Goal: Task Accomplishment & Management: Manage account settings

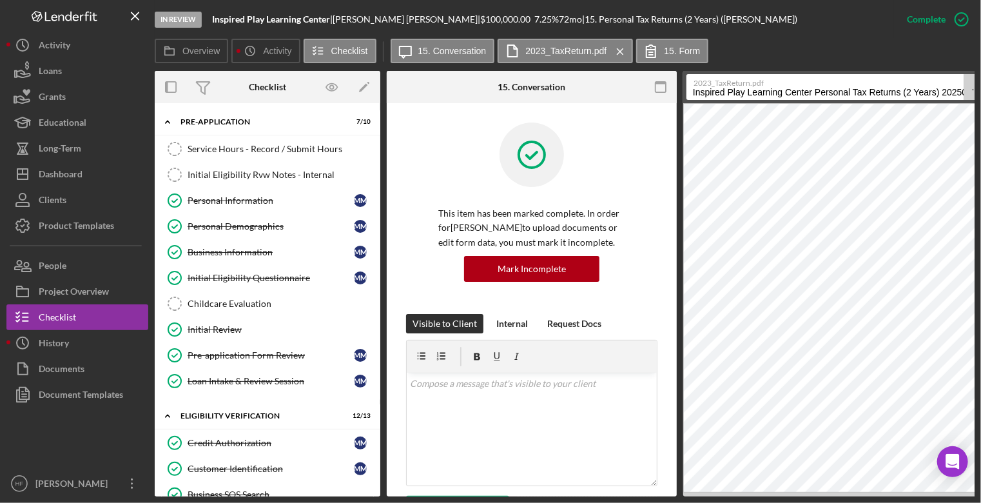
scroll to position [839, 0]
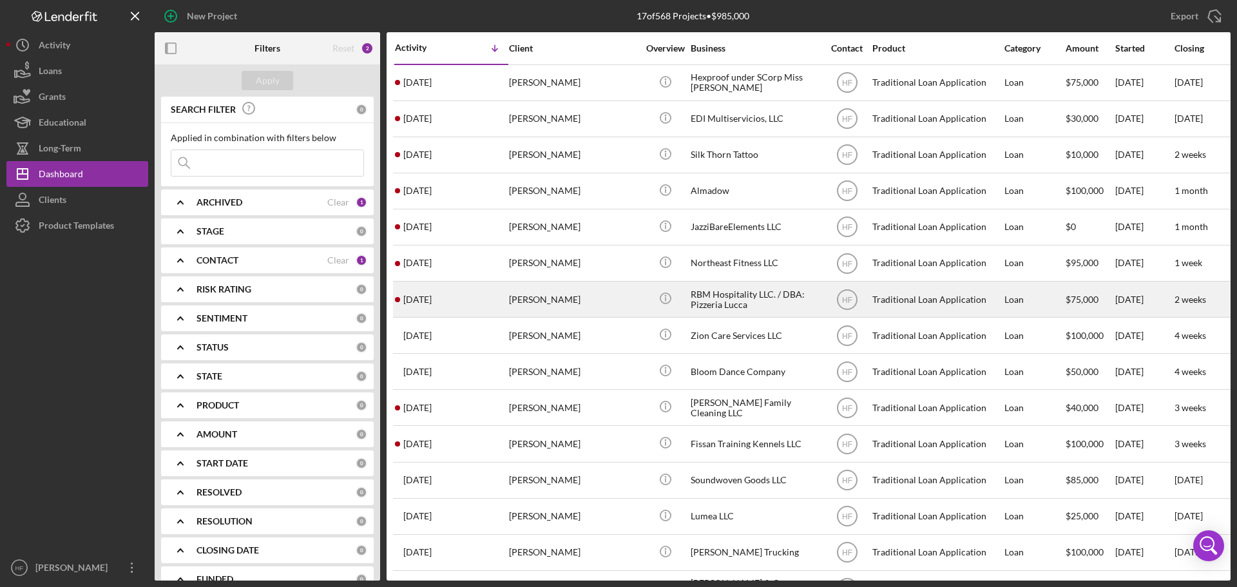
click at [598, 284] on div "Brittany Garcia" at bounding box center [573, 299] width 129 height 34
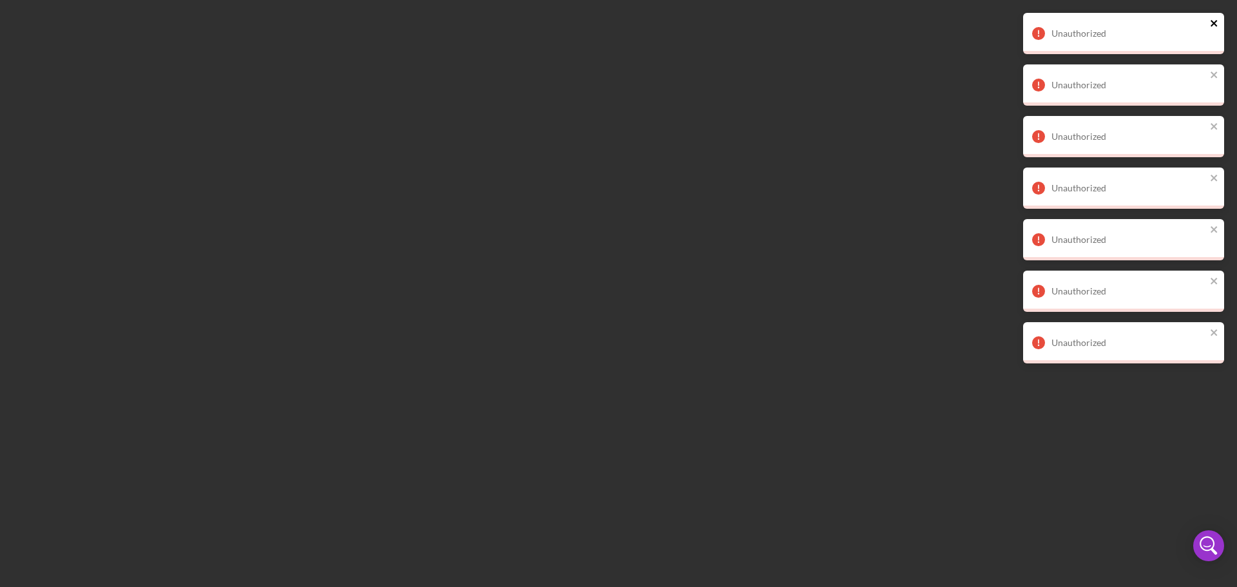
click at [989, 28] on icon "close" at bounding box center [1214, 23] width 9 height 10
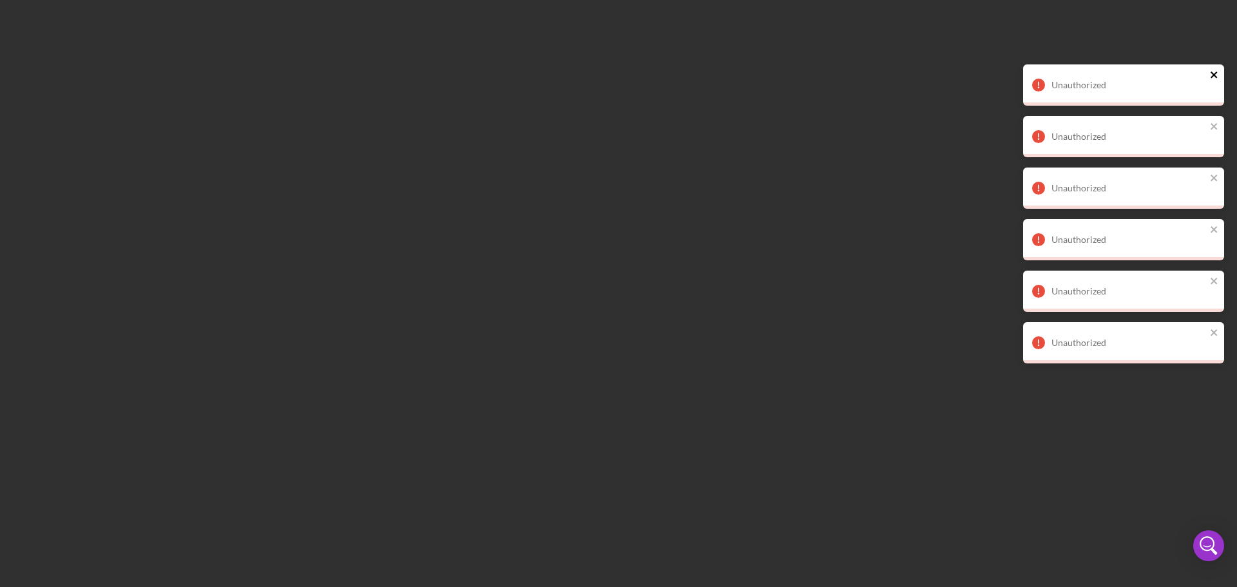
click at [989, 70] on div "Unauthorized" at bounding box center [1123, 84] width 201 height 41
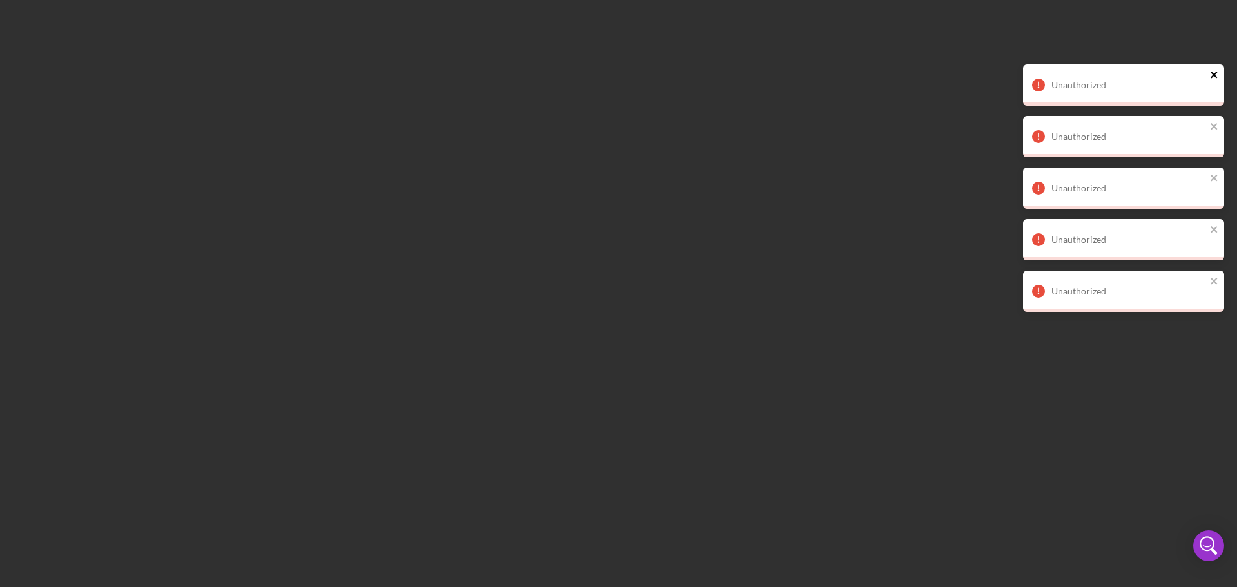
click at [989, 70] on div "Unauthorized" at bounding box center [1123, 84] width 201 height 41
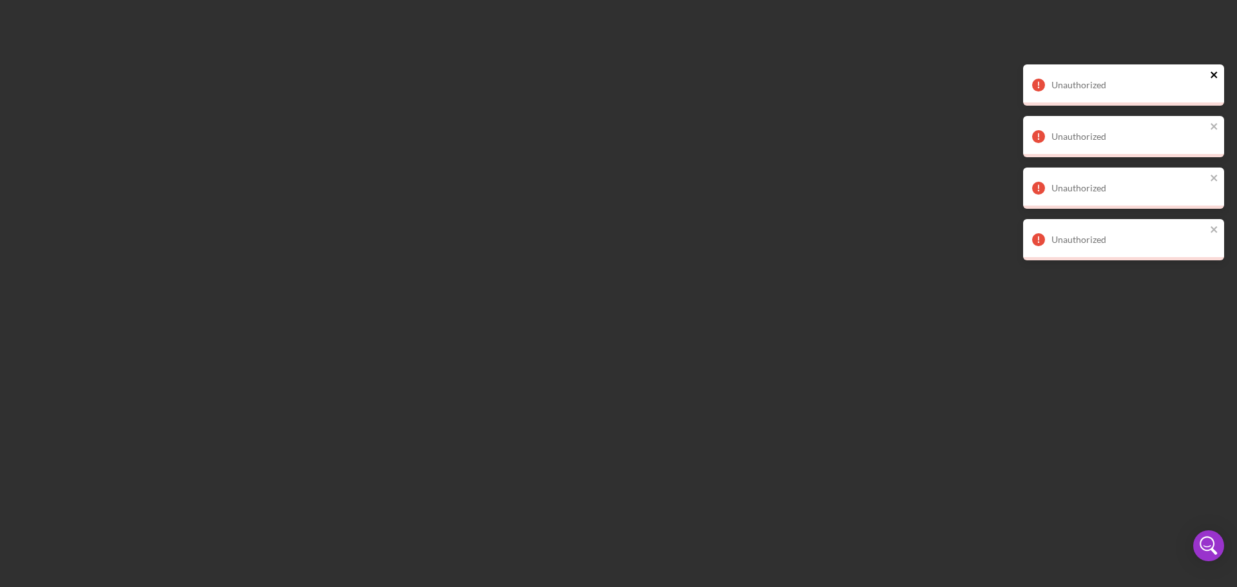
click at [989, 70] on icon "close" at bounding box center [1214, 75] width 9 height 10
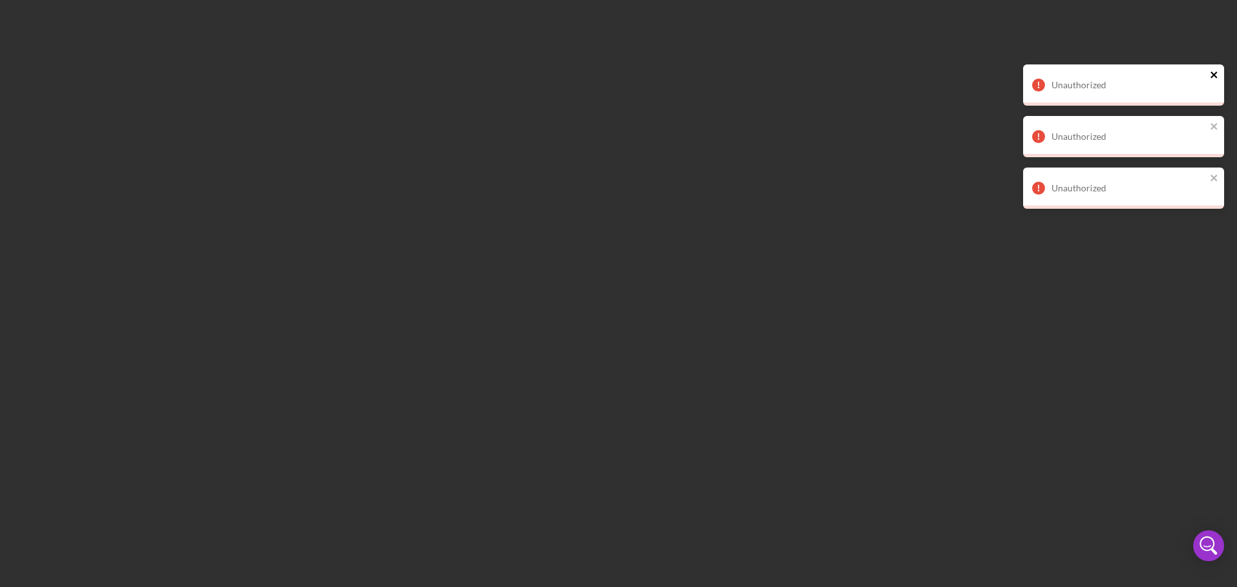
click at [989, 70] on icon "close" at bounding box center [1214, 75] width 9 height 10
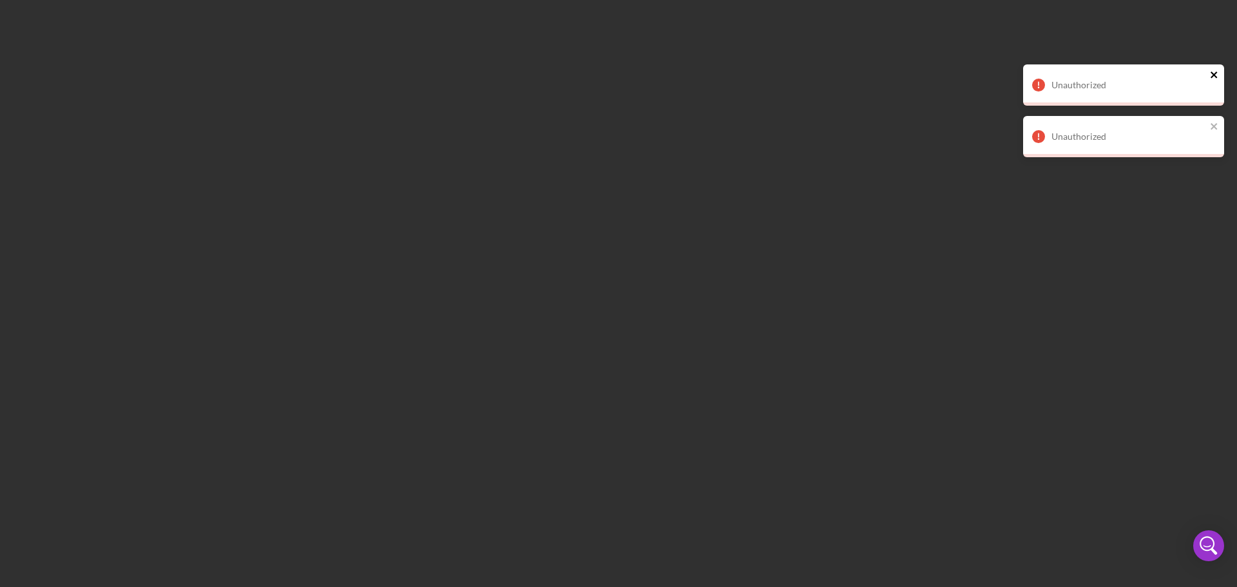
click at [989, 70] on icon "close" at bounding box center [1214, 75] width 9 height 10
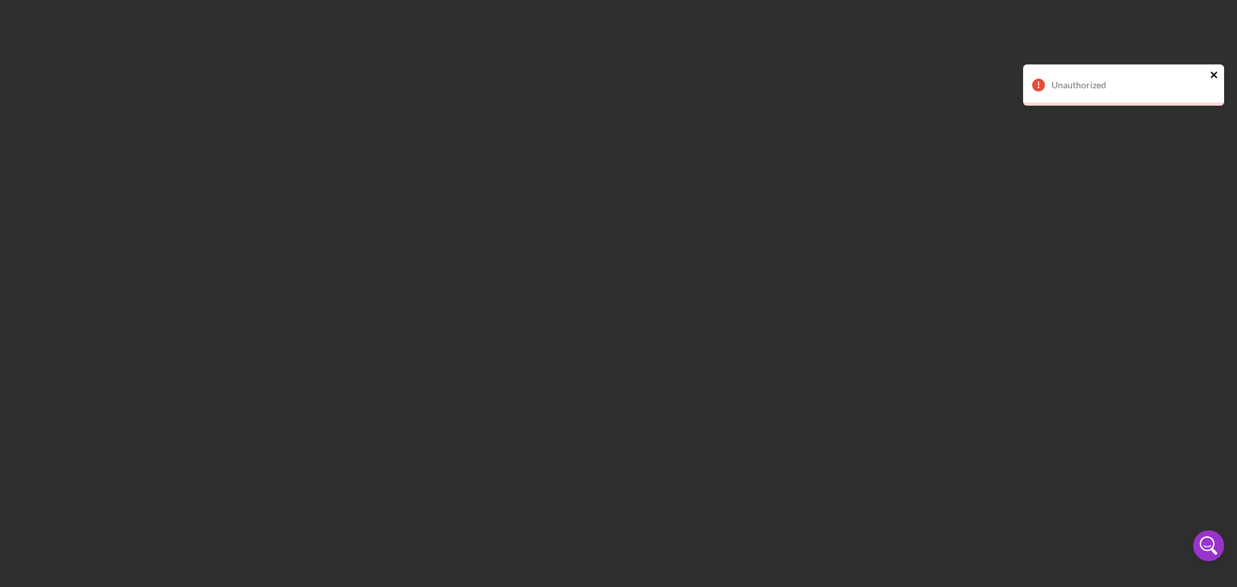
click at [989, 70] on icon "close" at bounding box center [1214, 75] width 9 height 10
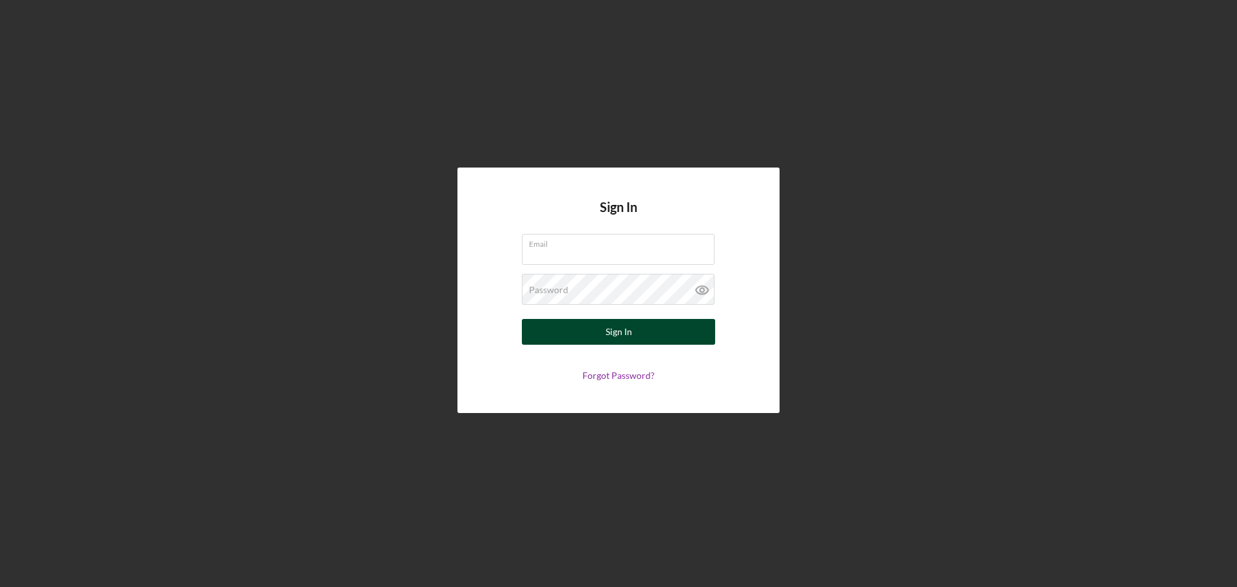
type input "hfarah@womenventure.org"
click at [566, 338] on button "Sign In" at bounding box center [618, 332] width 193 height 26
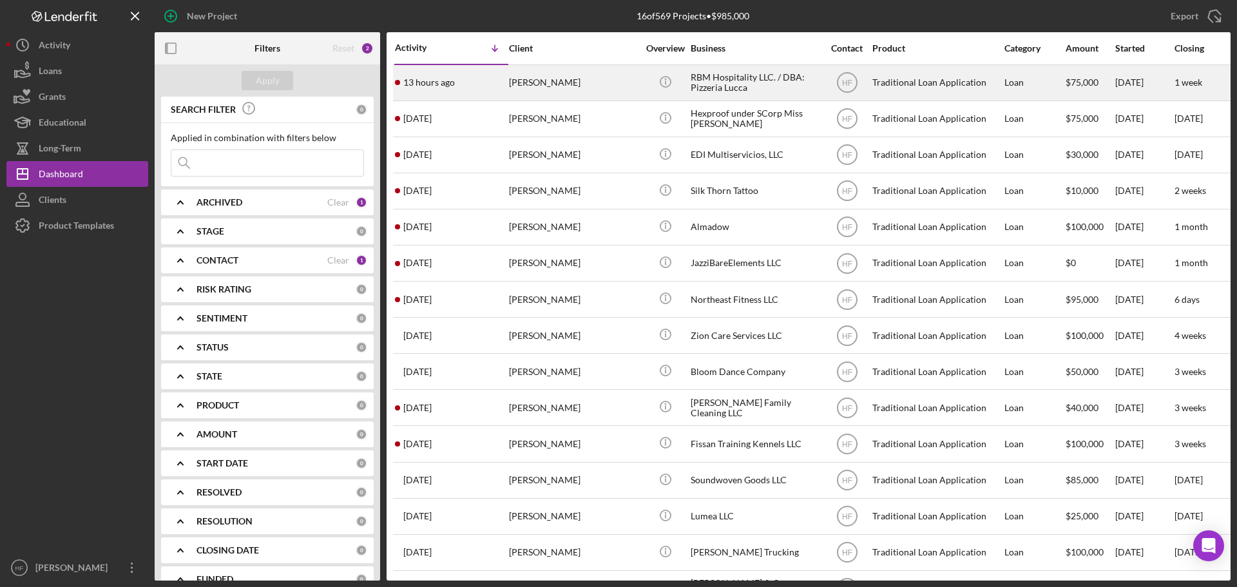
click at [591, 90] on div "Brittany Garcia" at bounding box center [573, 83] width 129 height 34
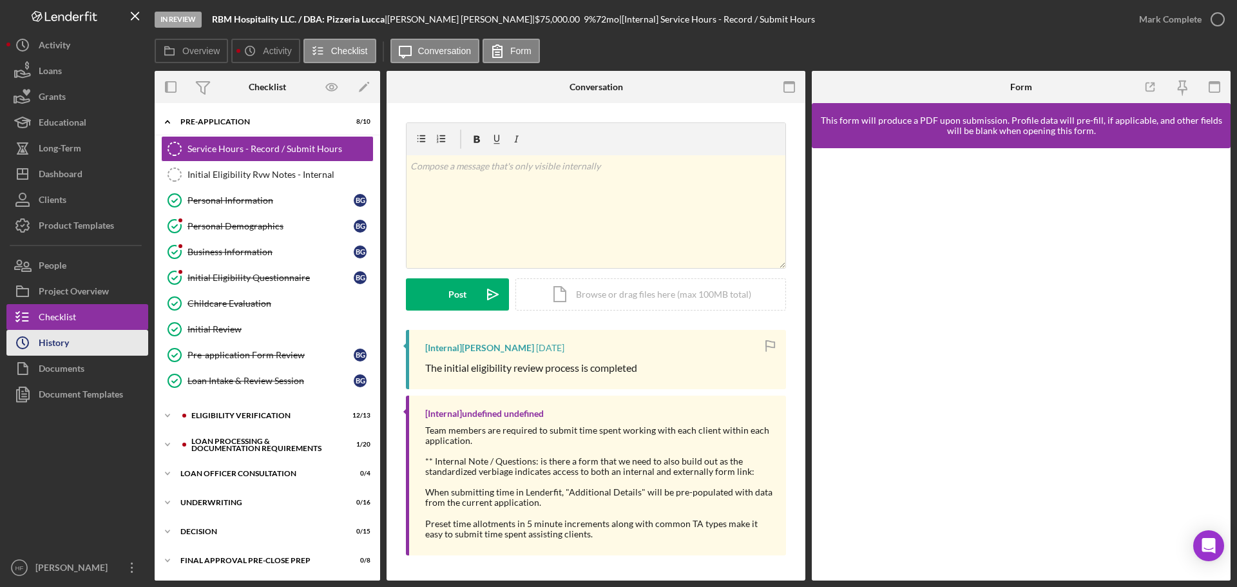
click at [61, 352] on div "History" at bounding box center [54, 344] width 30 height 29
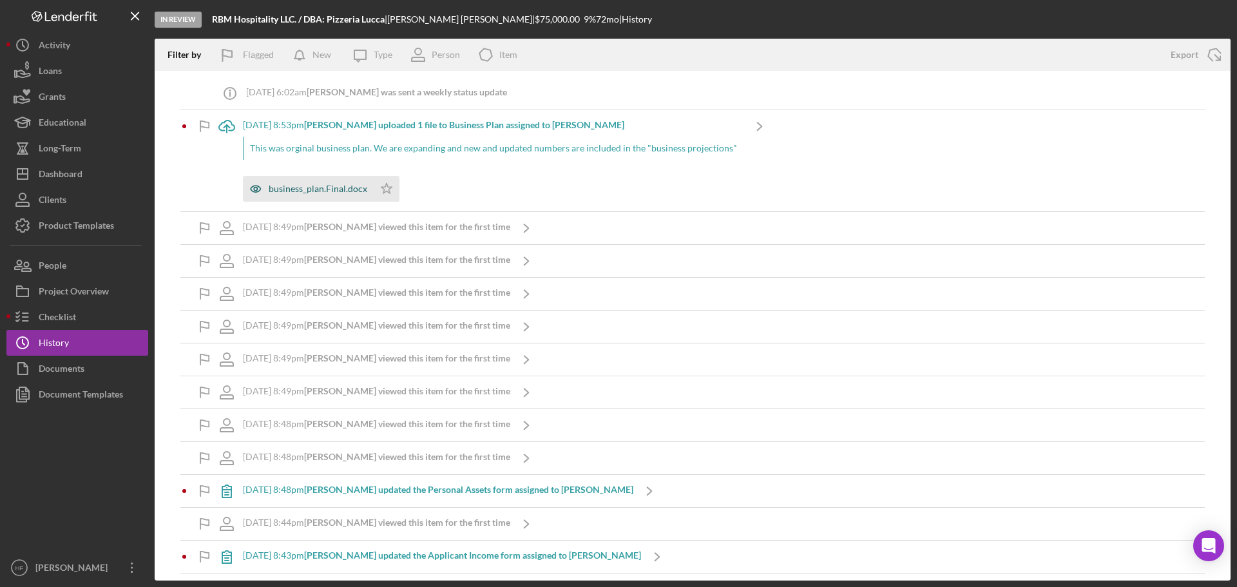
click at [285, 198] on div "business_plan.Final.docx" at bounding box center [308, 189] width 131 height 26
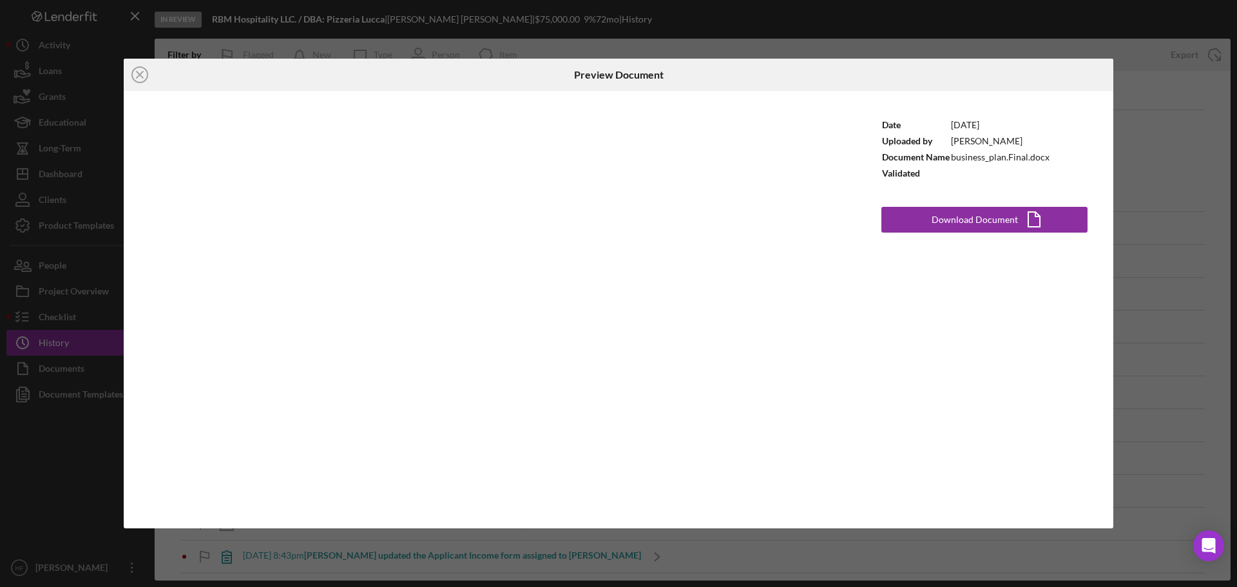
click at [1150, 155] on div "Icon/Close Preview Document Date 8/18/2025 Uploaded by Brittany Garcia Document…" at bounding box center [618, 293] width 1237 height 587
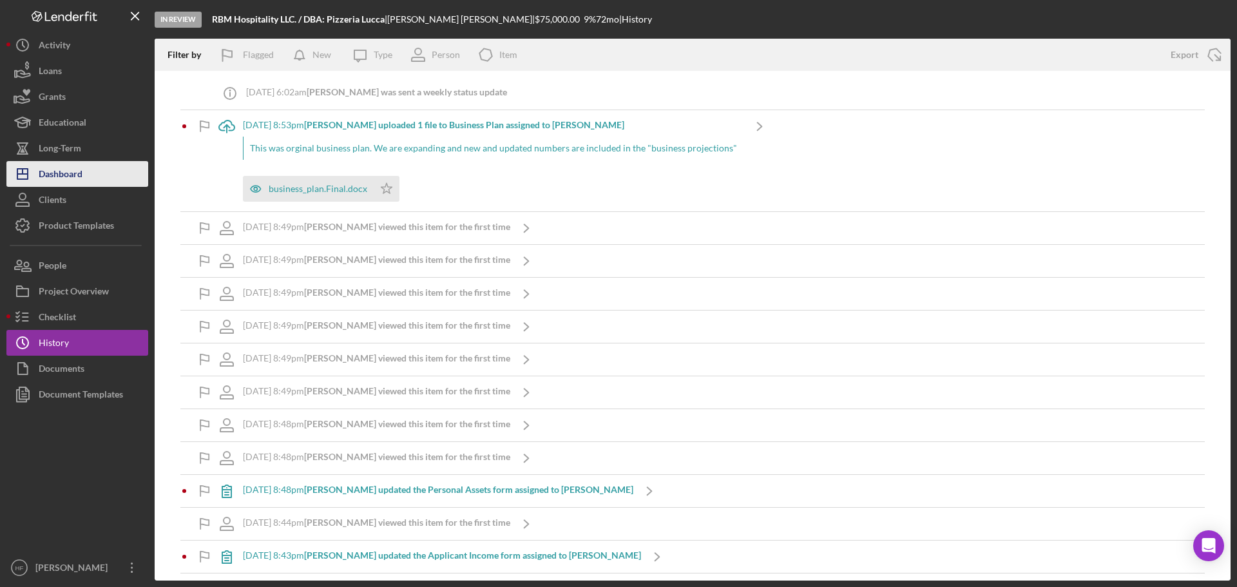
click at [113, 174] on button "Icon/Dashboard Dashboard" at bounding box center [77, 174] width 142 height 26
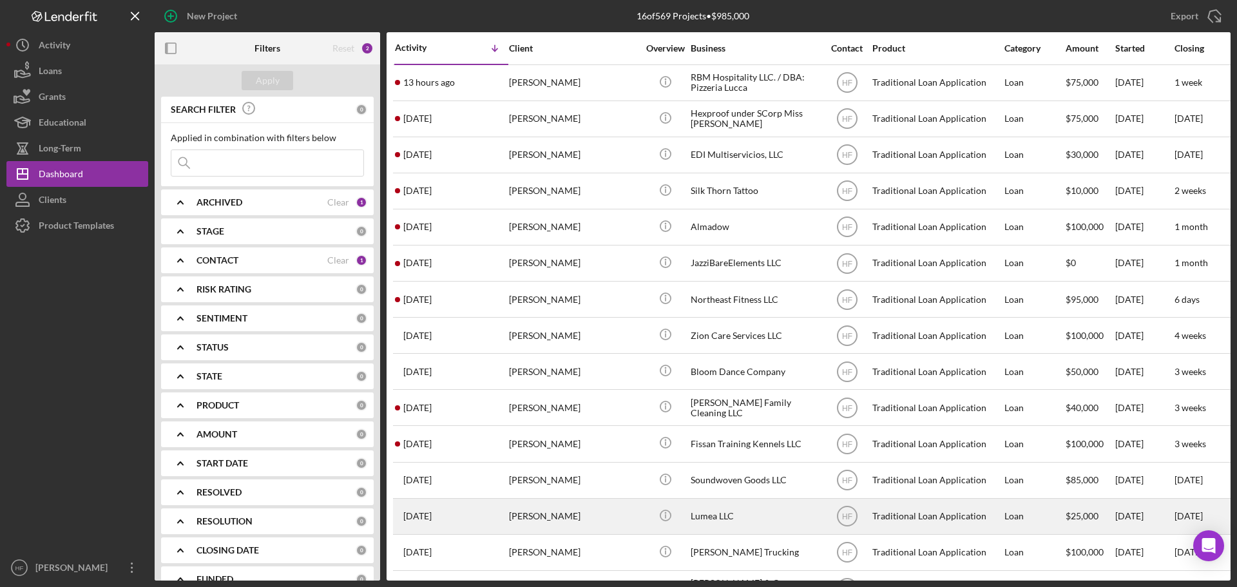
click at [559, 513] on div "Michael Stokes" at bounding box center [573, 516] width 129 height 34
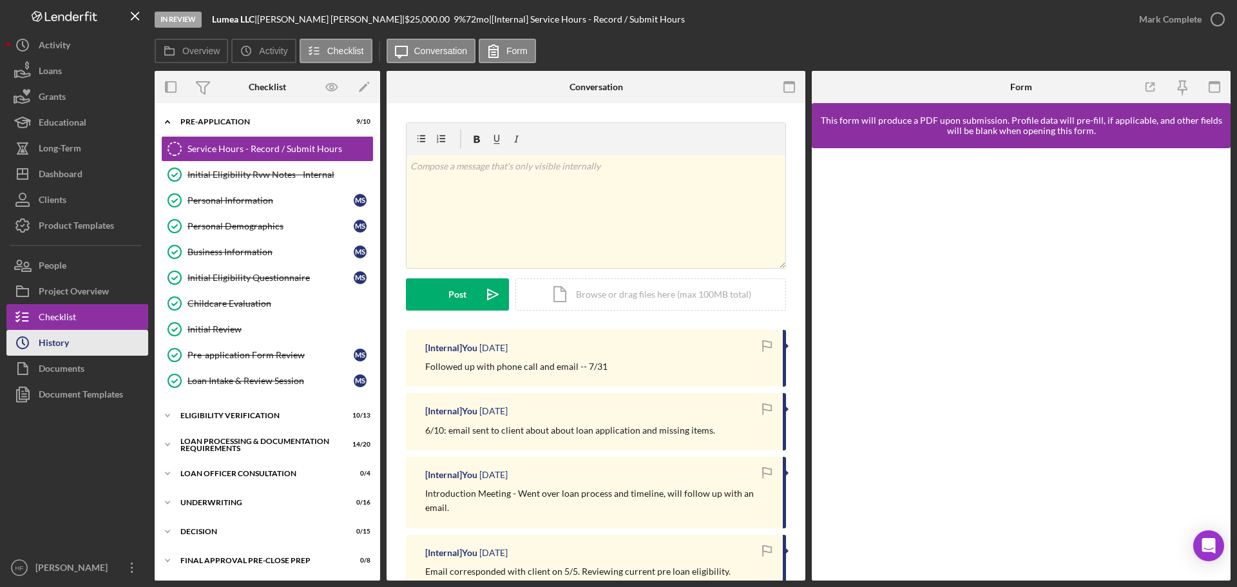
click at [57, 354] on div "History" at bounding box center [54, 344] width 30 height 29
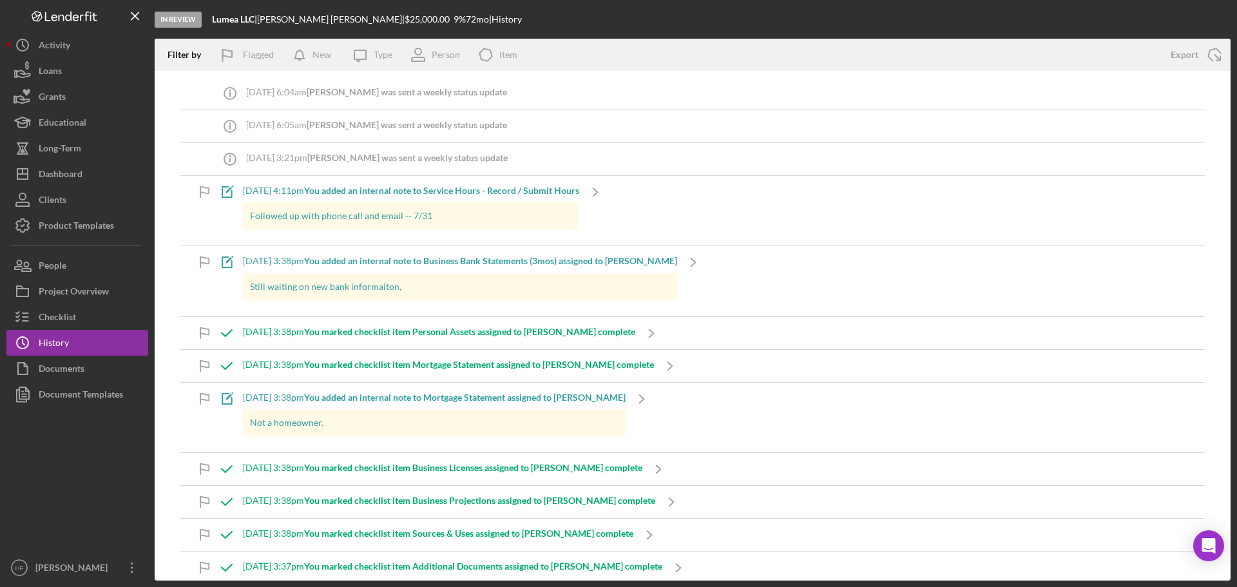
click at [441, 273] on div "Still waiting on new bank informaiton," at bounding box center [460, 286] width 434 height 27
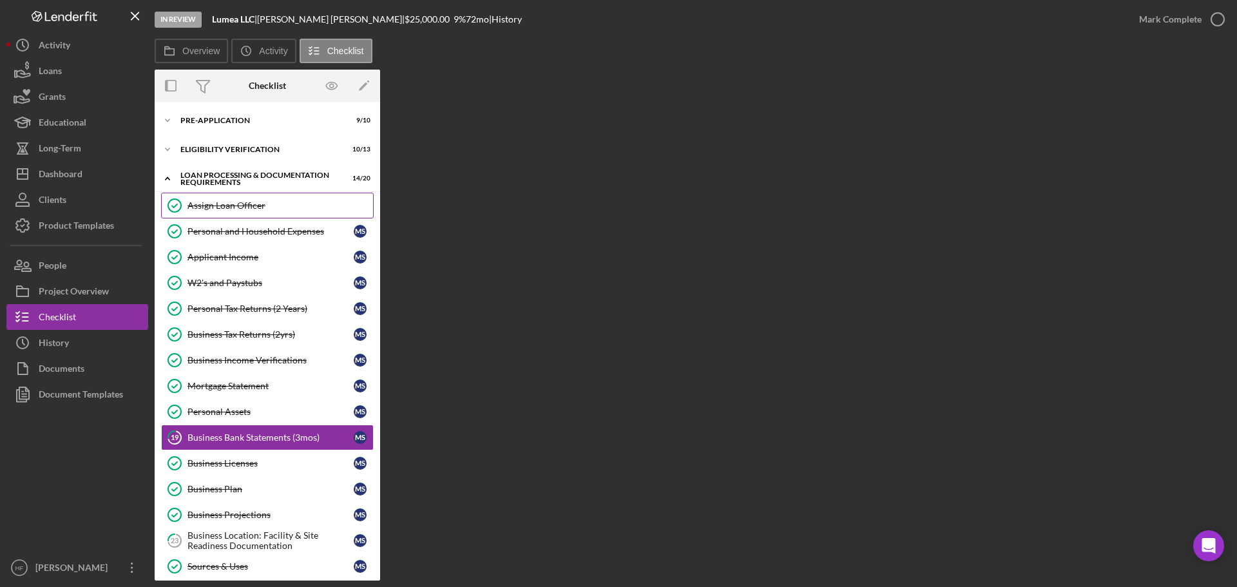
click at [293, 206] on div "Assign Loan Officer" at bounding box center [281, 205] width 186 height 10
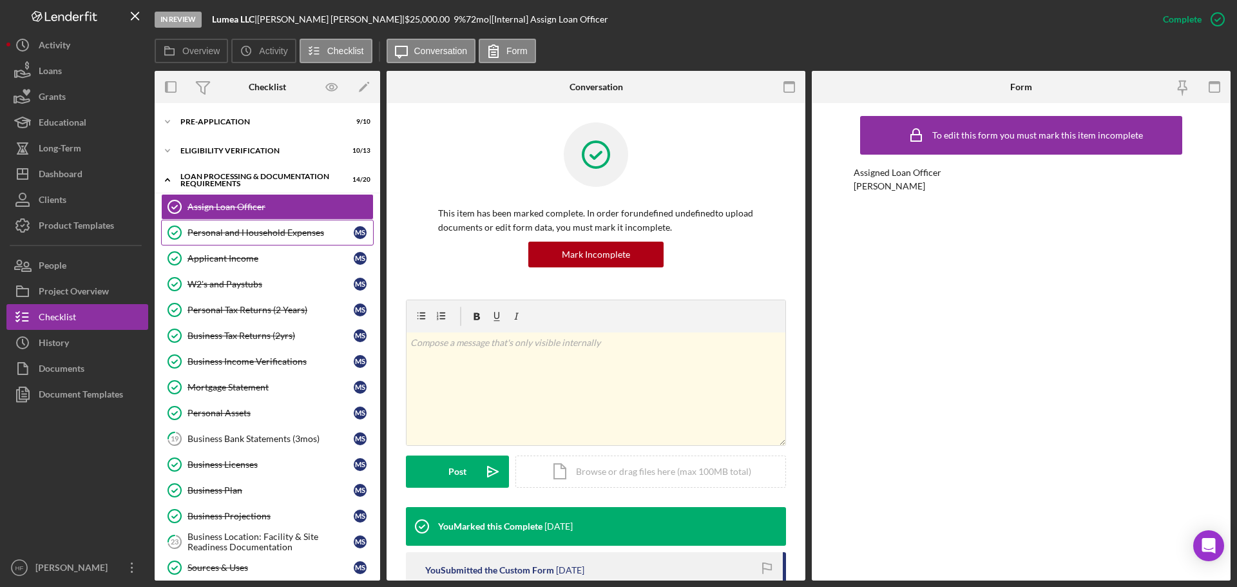
click at [283, 239] on link "Personal and Household Expenses Personal and Household Expenses M S" at bounding box center [267, 233] width 213 height 26
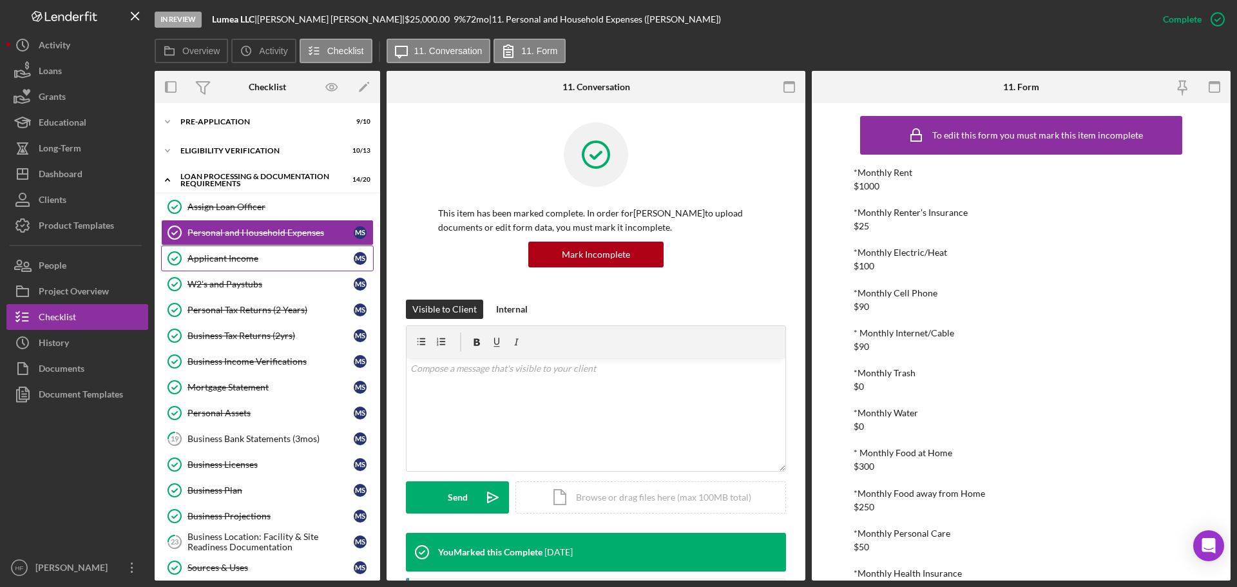
click at [275, 262] on div "Applicant Income" at bounding box center [271, 258] width 166 height 10
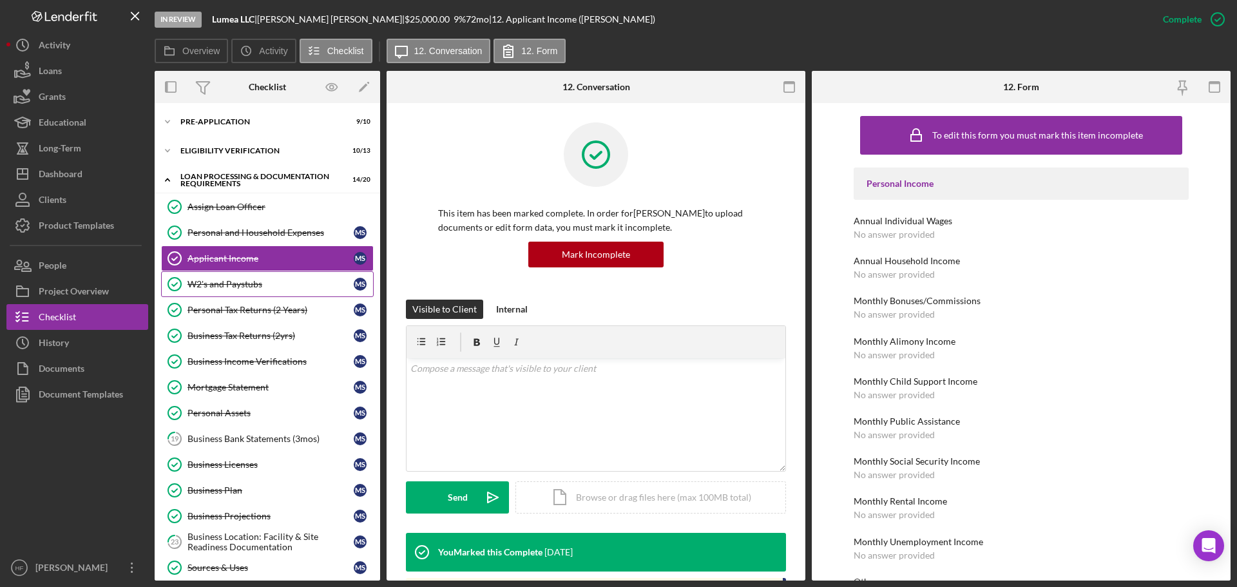
click at [230, 287] on div "W2's and Paystubs" at bounding box center [271, 284] width 166 height 10
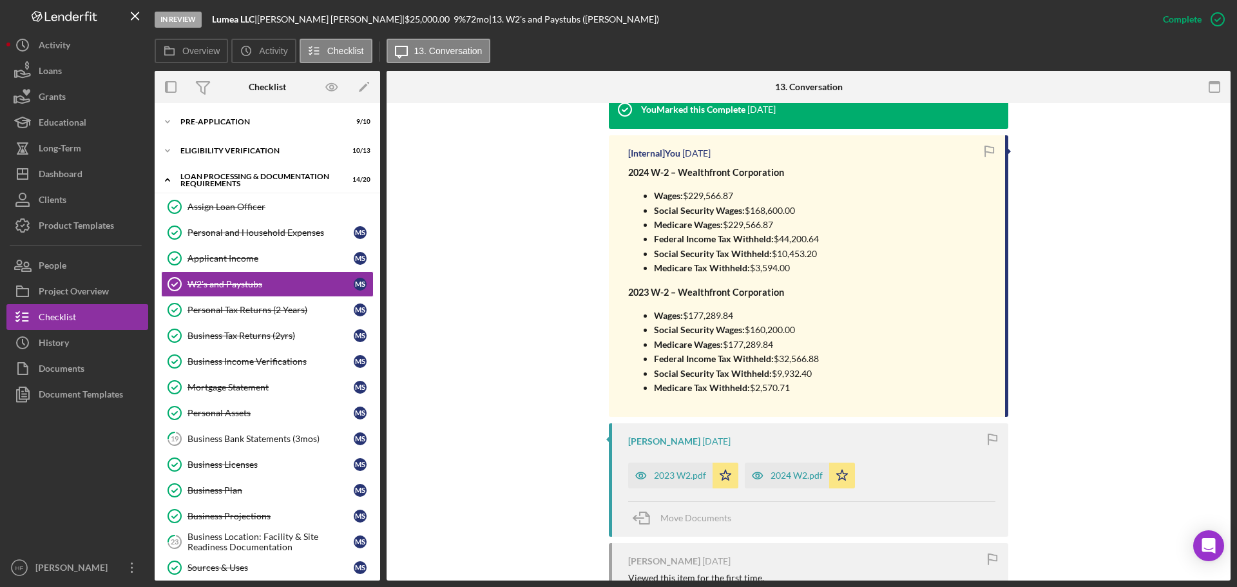
scroll to position [451, 0]
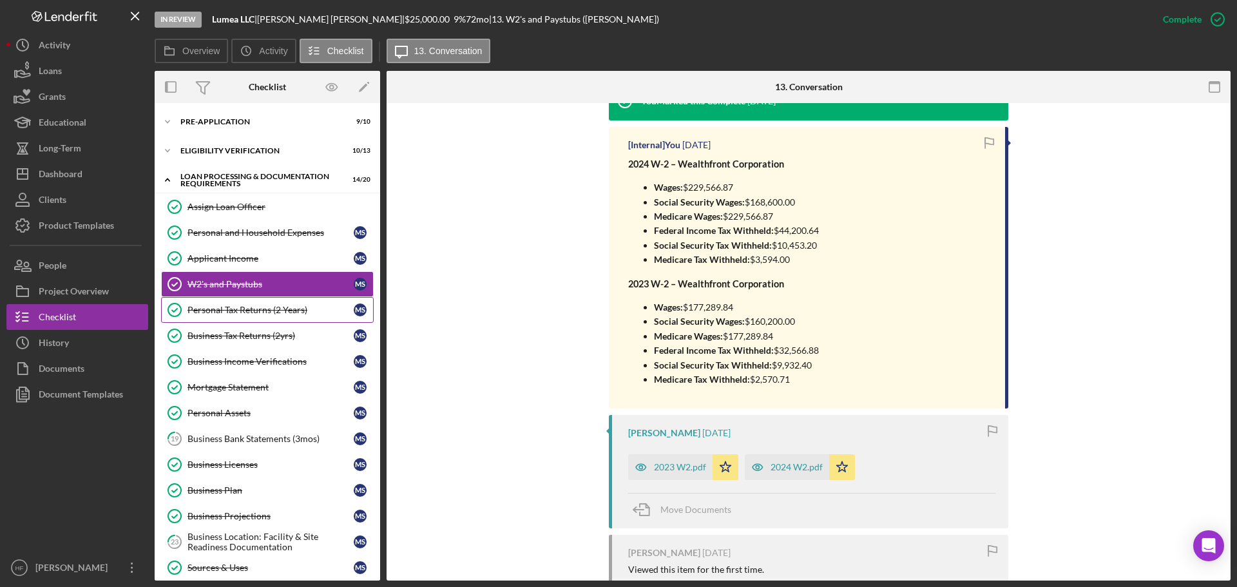
click at [194, 307] on div "Personal Tax Returns (2 Years)" at bounding box center [271, 310] width 166 height 10
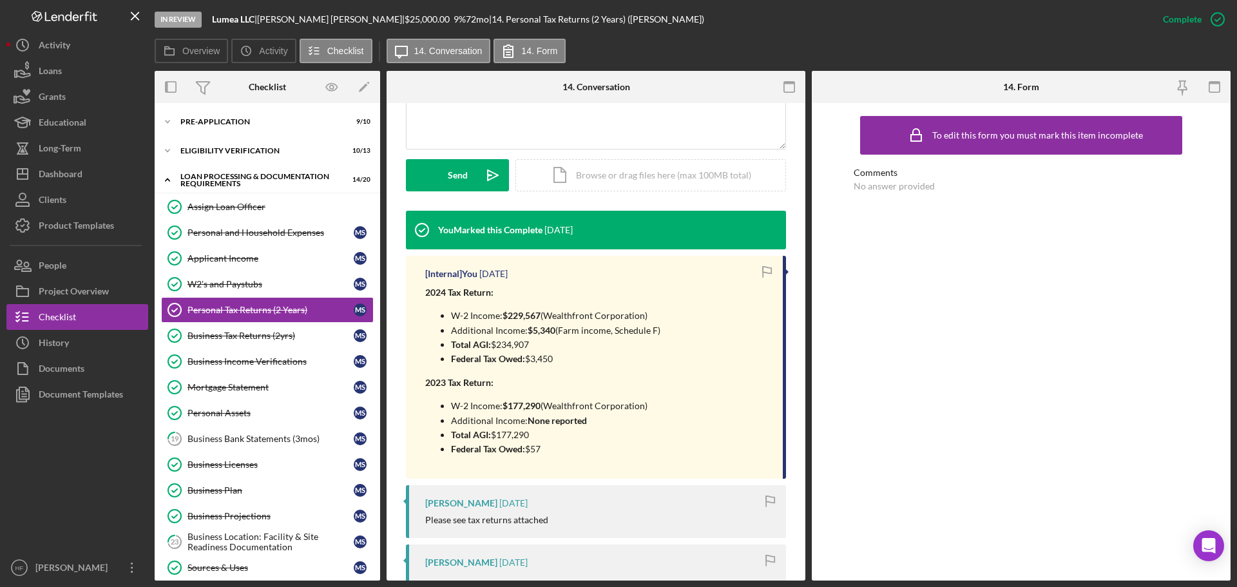
scroll to position [516, 0]
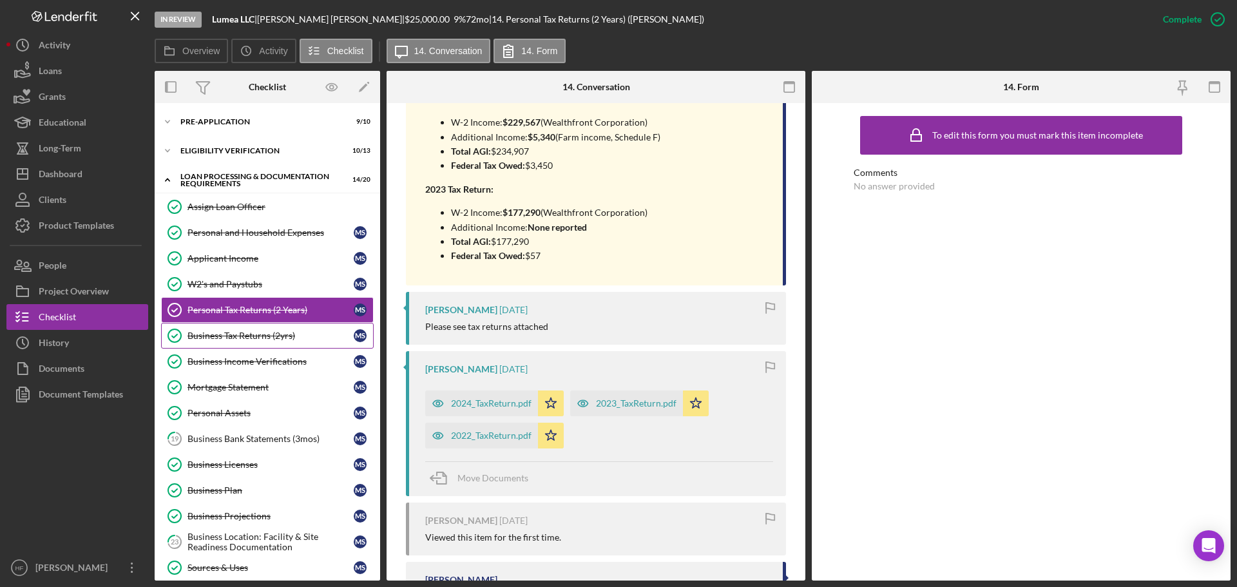
click at [294, 335] on div "Business Tax Returns (2yrs)" at bounding box center [271, 336] width 166 height 10
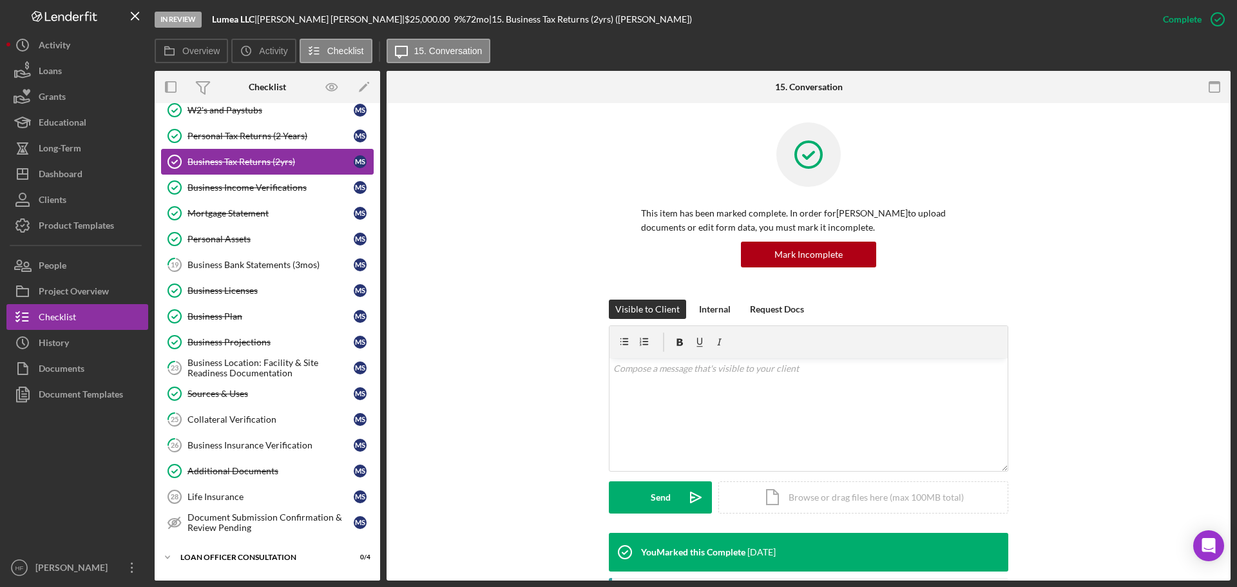
scroll to position [193, 0]
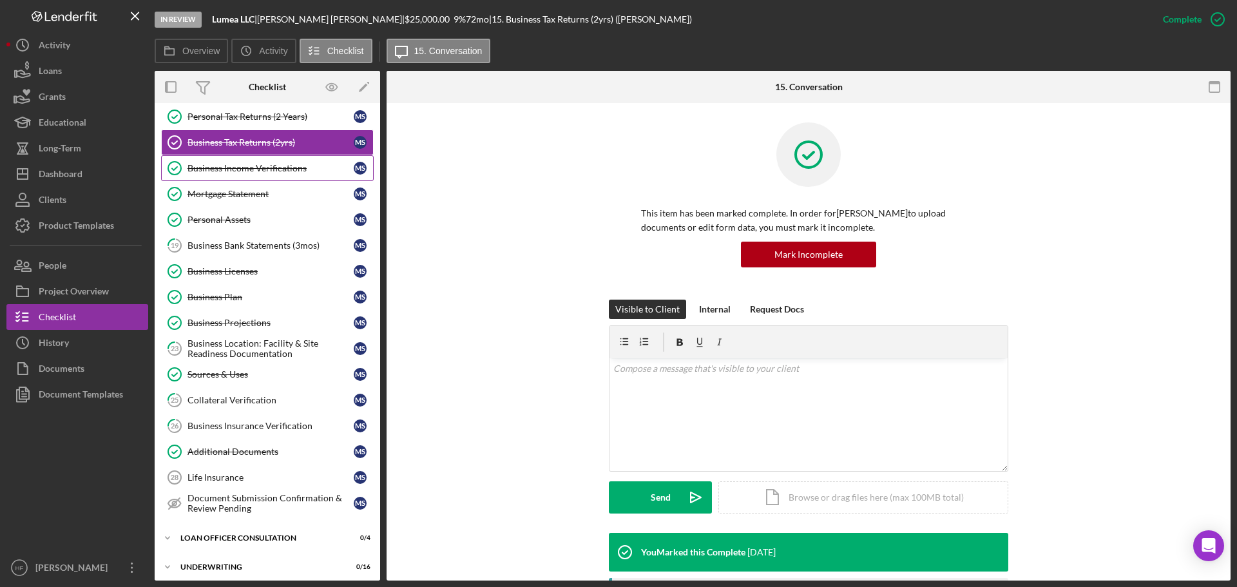
click at [269, 165] on div "Business Income Verifications" at bounding box center [271, 168] width 166 height 10
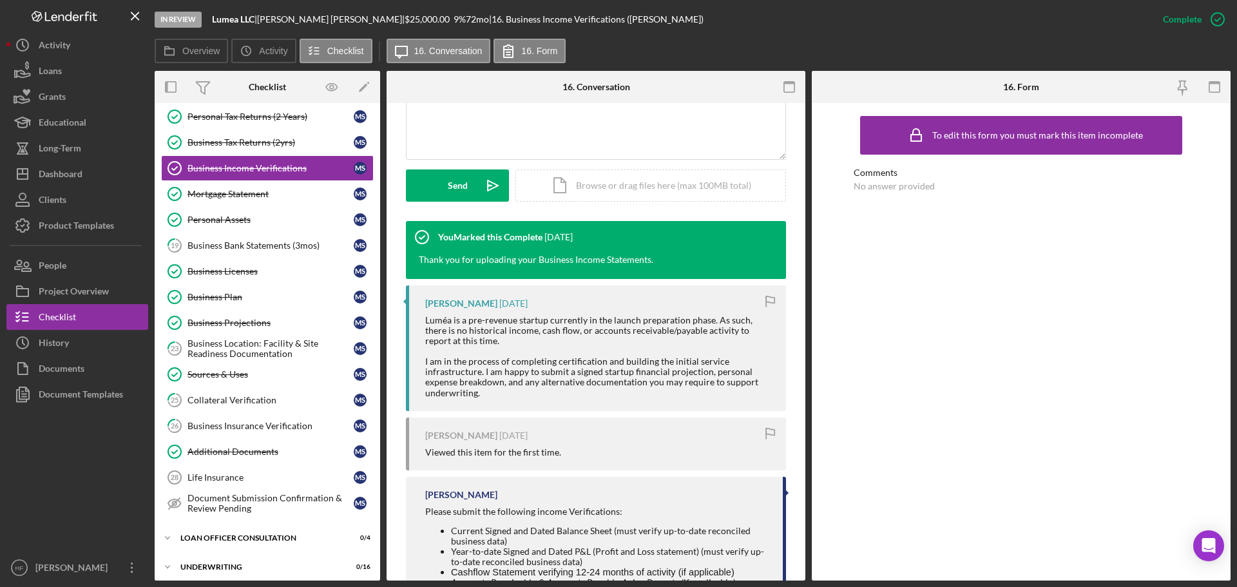
scroll to position [387, 0]
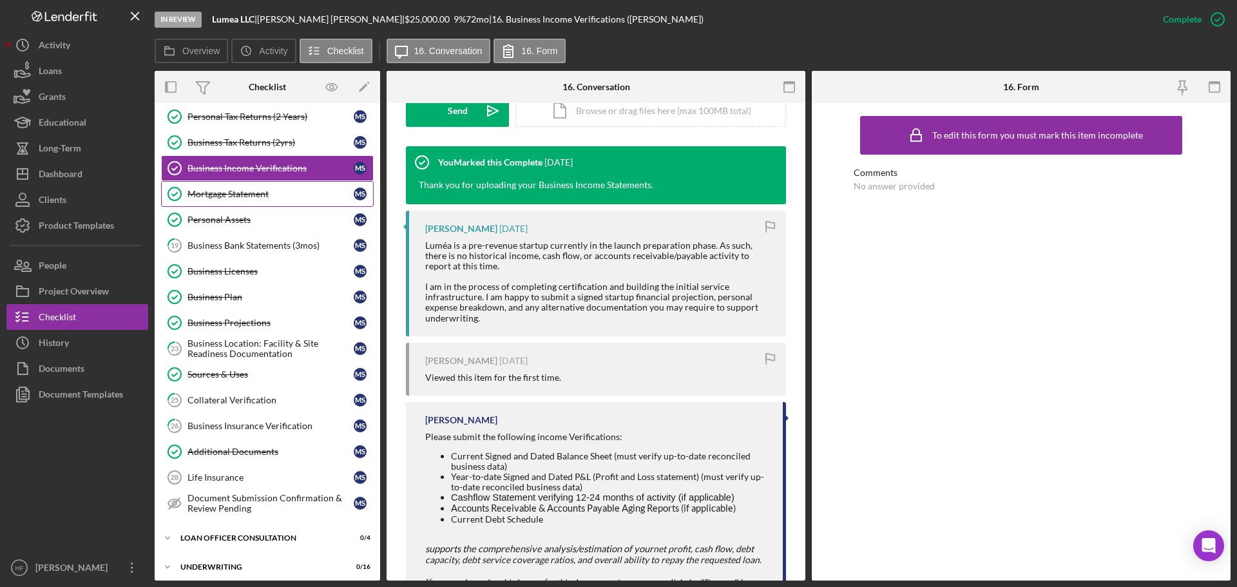
click at [284, 191] on div "Mortgage Statement" at bounding box center [271, 194] width 166 height 10
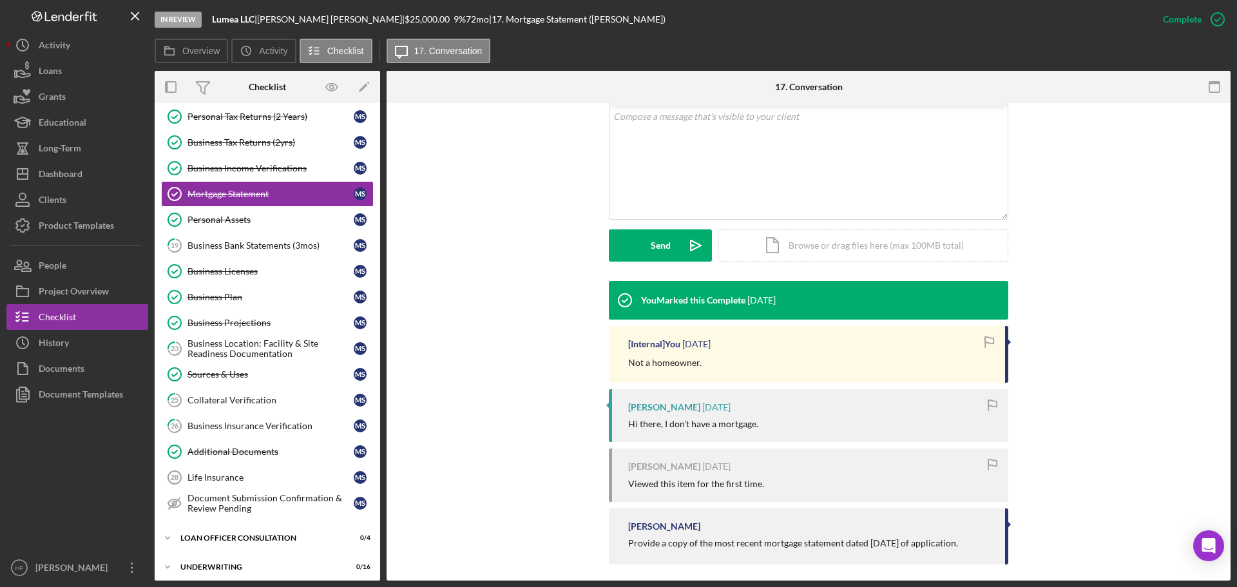
scroll to position [262, 0]
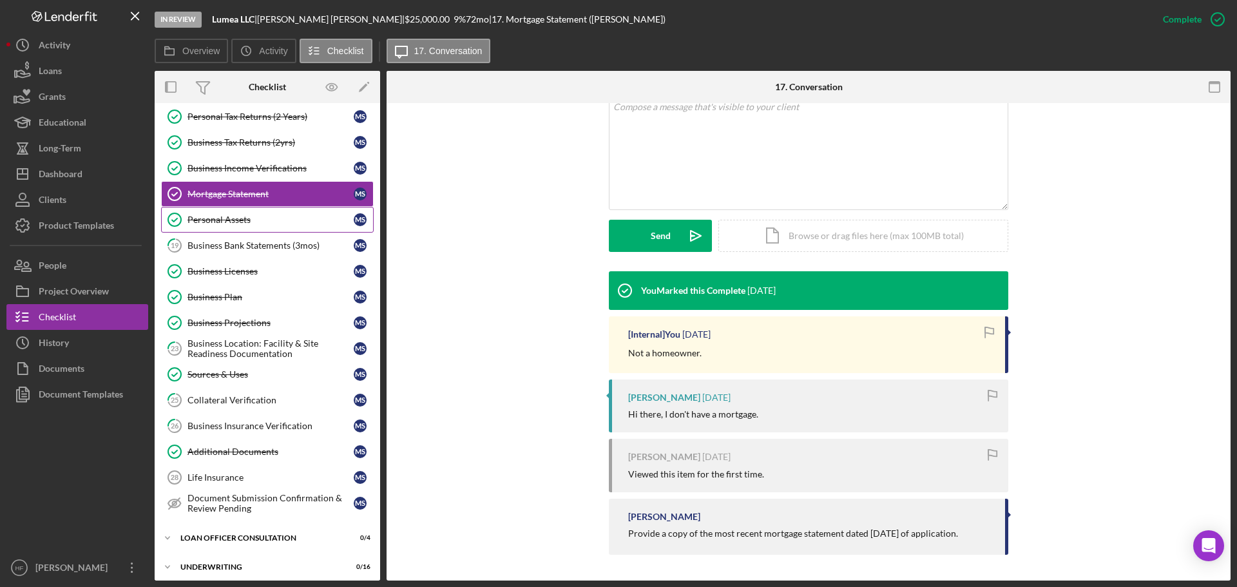
click at [303, 222] on div "Personal Assets" at bounding box center [271, 220] width 166 height 10
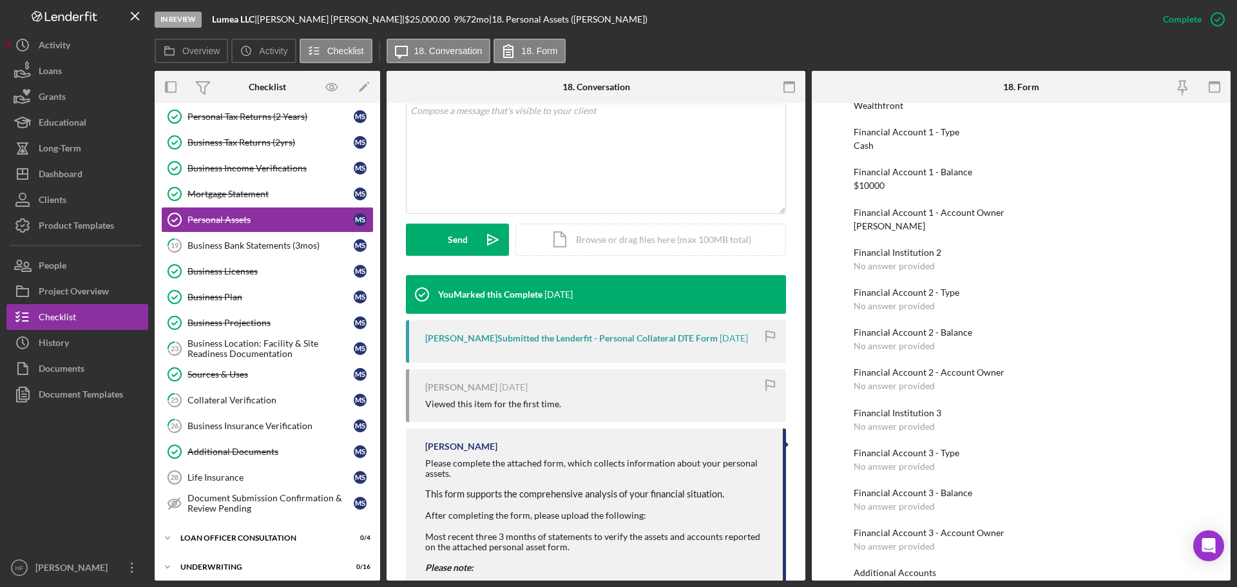
scroll to position [64, 0]
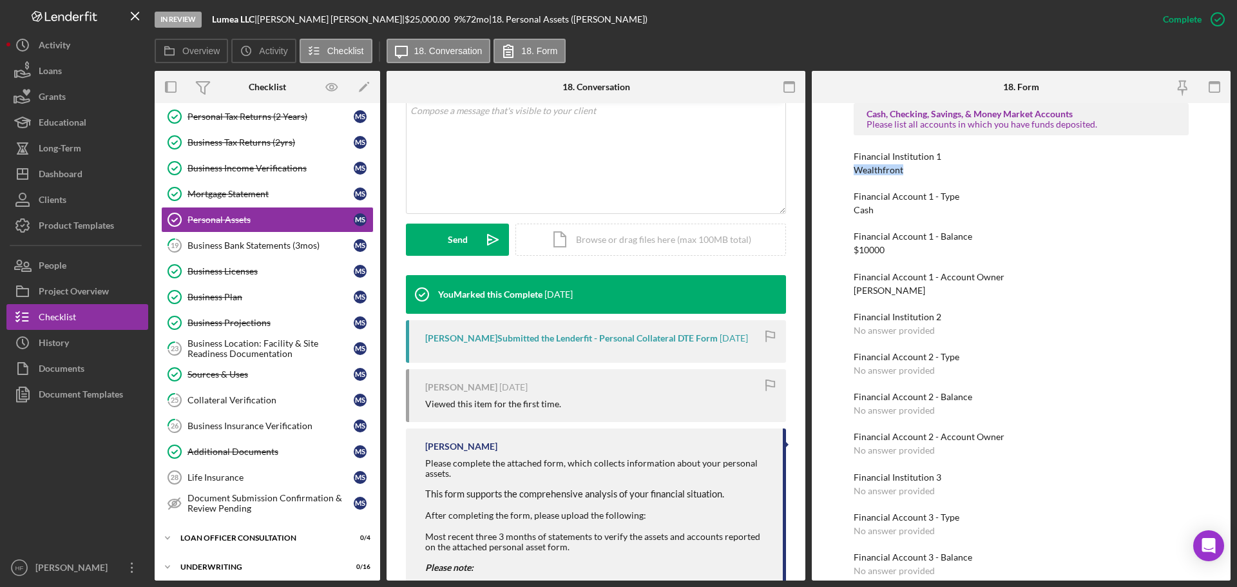
drag, startPoint x: 848, startPoint y: 164, endPoint x: 925, endPoint y: 173, distance: 77.1
click at [925, 173] on div "To edit this form you must mark this item incomplete Cash, Checking, Savings, &…" at bounding box center [1021, 341] width 419 height 477
click at [258, 240] on div "Business Bank Statements (3mos)" at bounding box center [271, 245] width 166 height 10
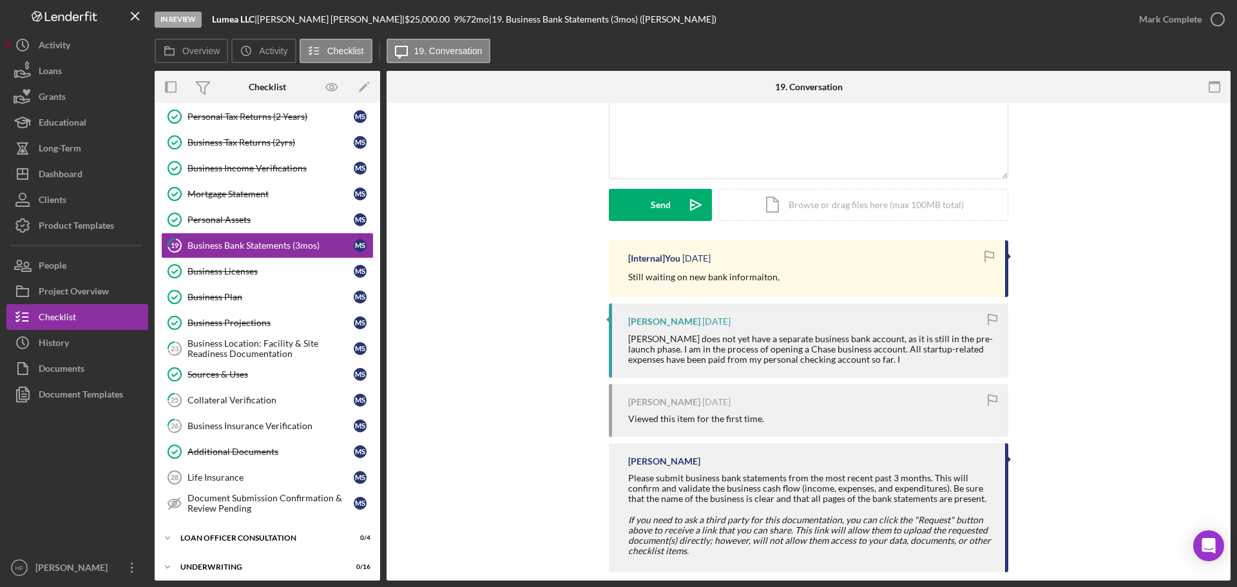
scroll to position [129, 0]
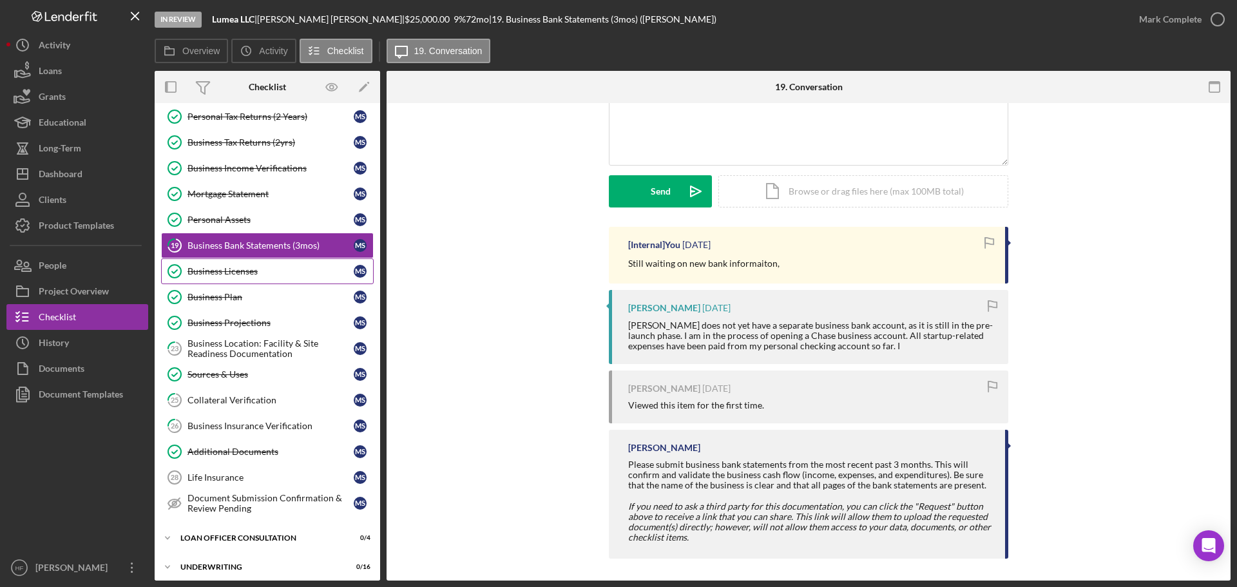
click at [280, 280] on link "Business Licenses Business Licenses M S" at bounding box center [267, 271] width 213 height 26
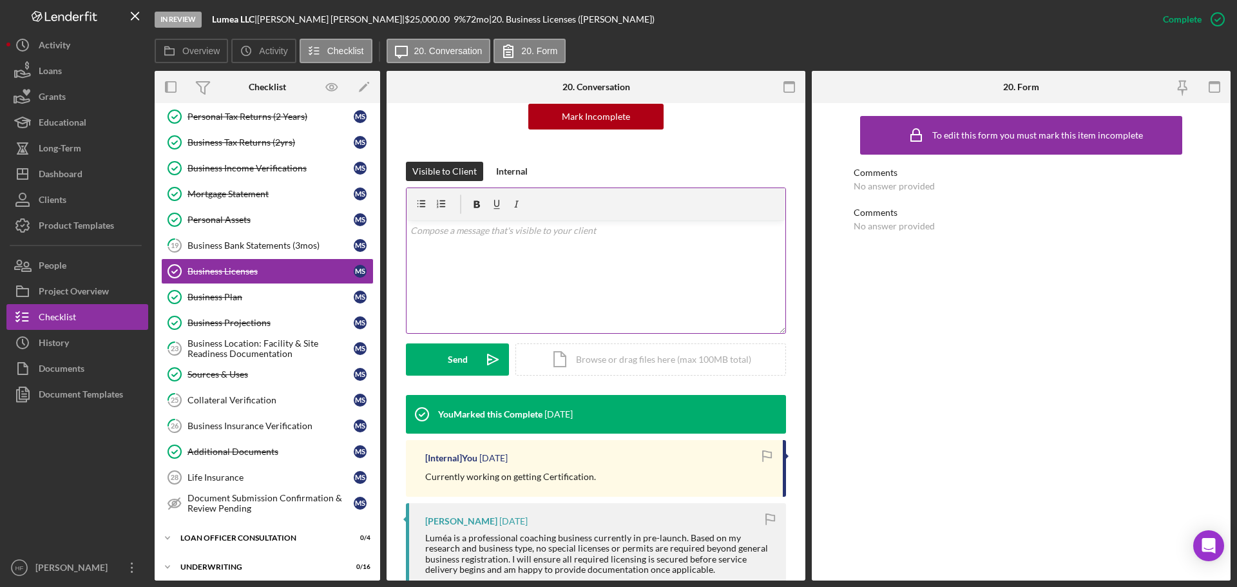
scroll to position [425, 0]
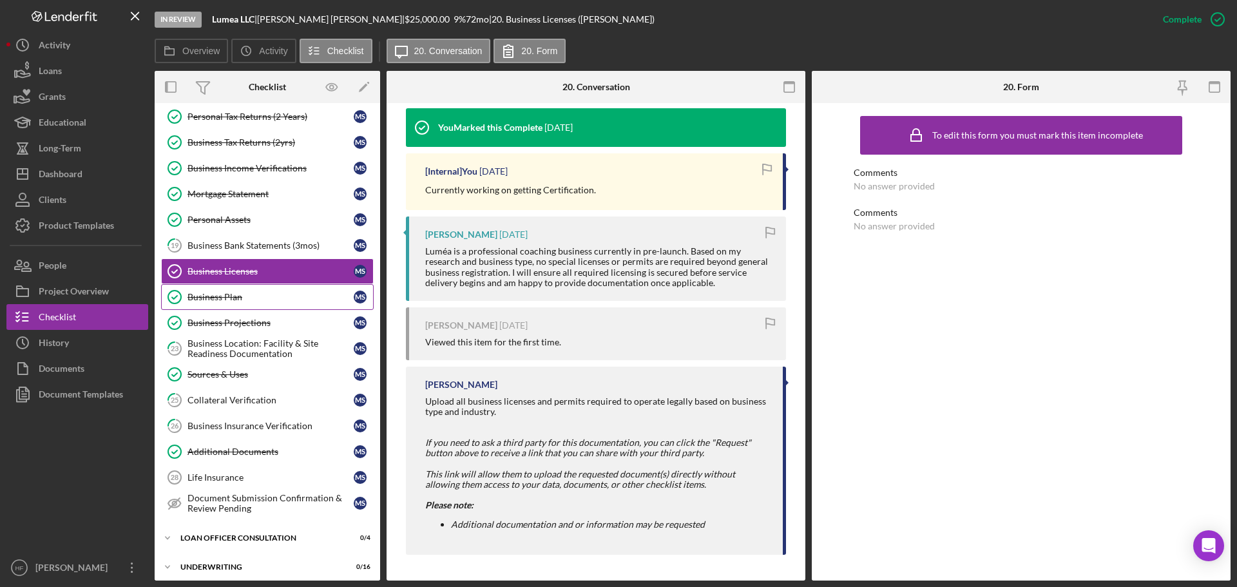
click at [313, 297] on div "Business Plan" at bounding box center [271, 297] width 166 height 10
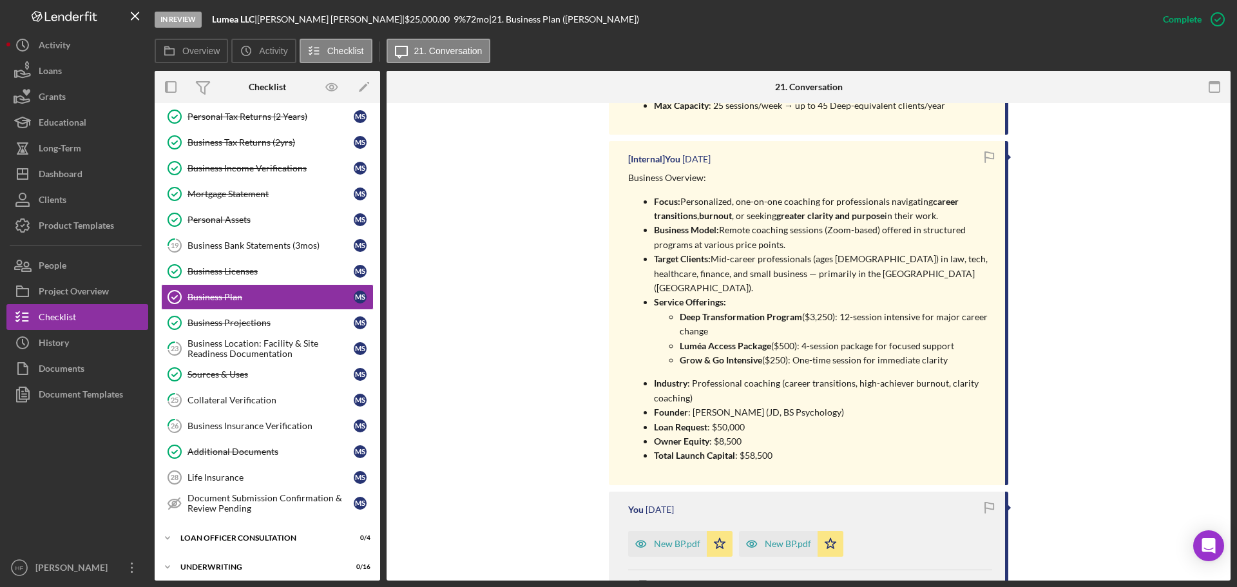
scroll to position [967, 0]
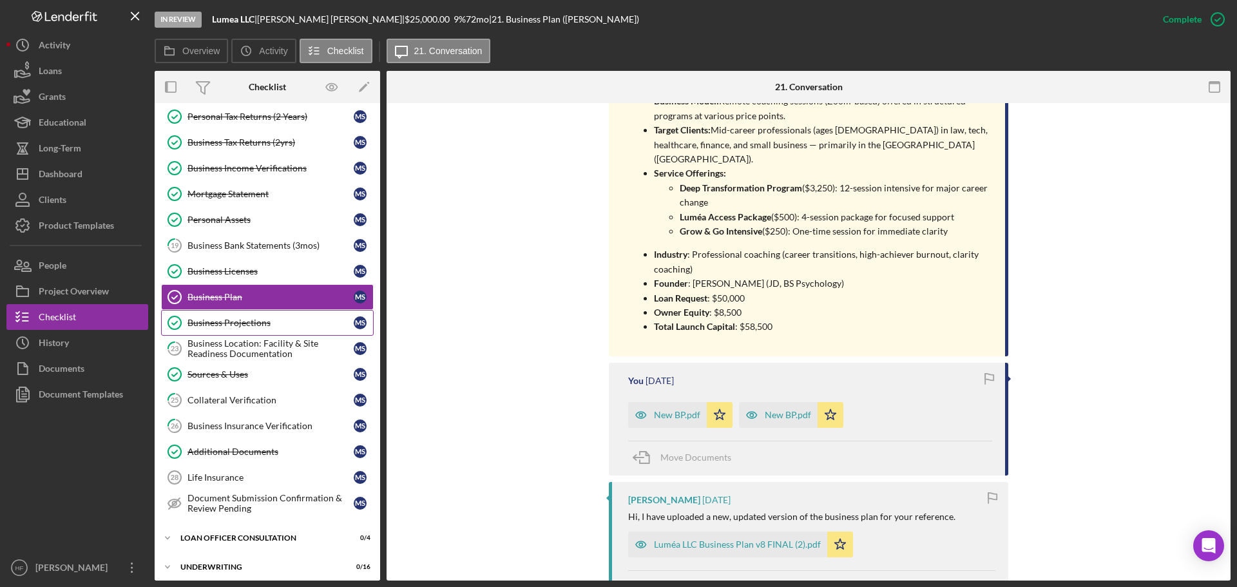
click at [247, 327] on div "Business Projections" at bounding box center [271, 323] width 166 height 10
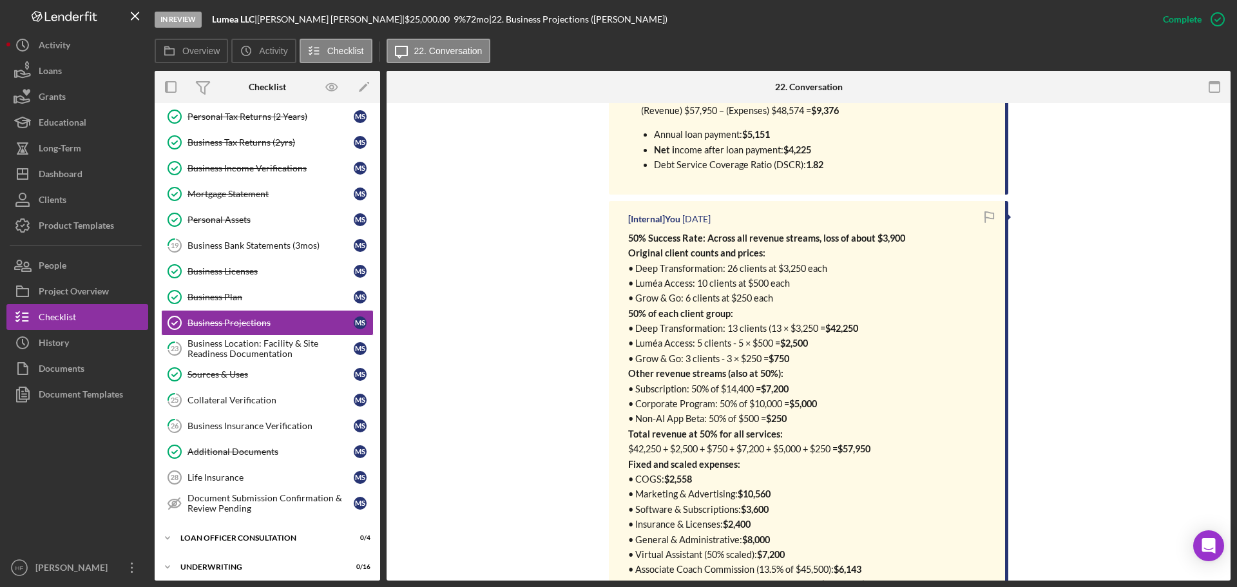
scroll to position [838, 0]
drag, startPoint x: 793, startPoint y: 539, endPoint x: 619, endPoint y: 236, distance: 349.3
click at [619, 236] on div "[Internal] You 1 month ago 50% Success Rate: Across all revenue streams, loss o…" at bounding box center [809, 441] width 400 height 479
copy div "50% Success Rate: Across all revenue streams, loss of about $3,900 Original cli…"
